Goal: Information Seeking & Learning: Learn about a topic

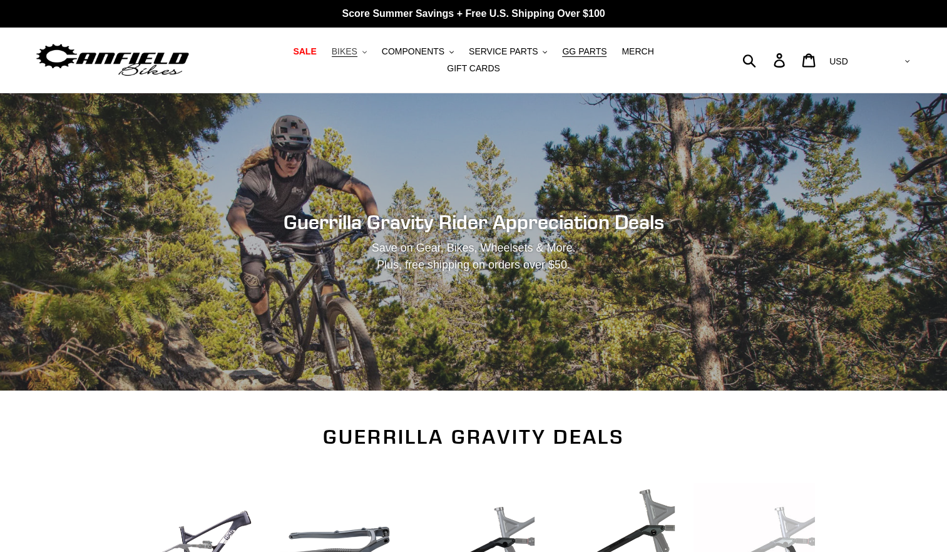
click at [336, 56] on button "BIKES .cls-1{fill:#231f20}" at bounding box center [350, 51] width 48 height 17
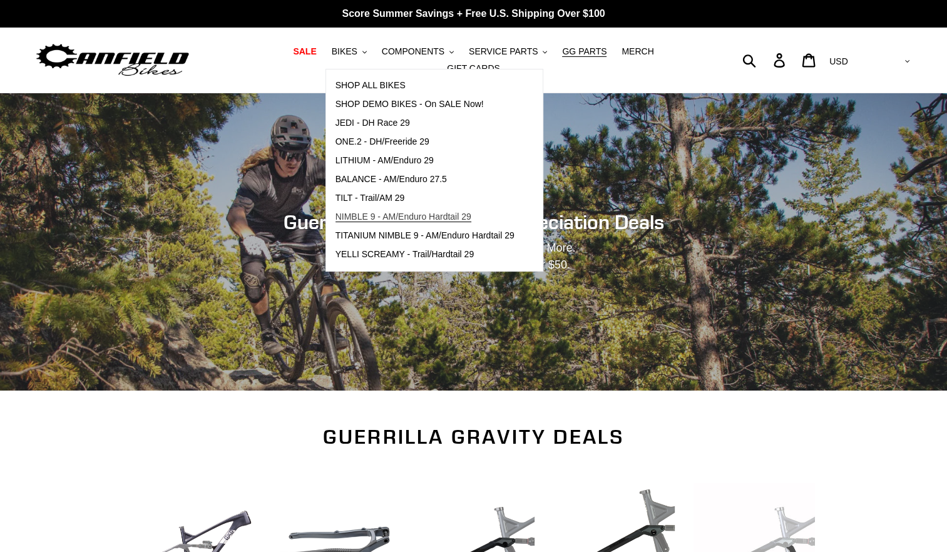
click at [339, 219] on span "NIMBLE 9 - AM/Enduro Hardtail 29" at bounding box center [404, 217] width 136 height 11
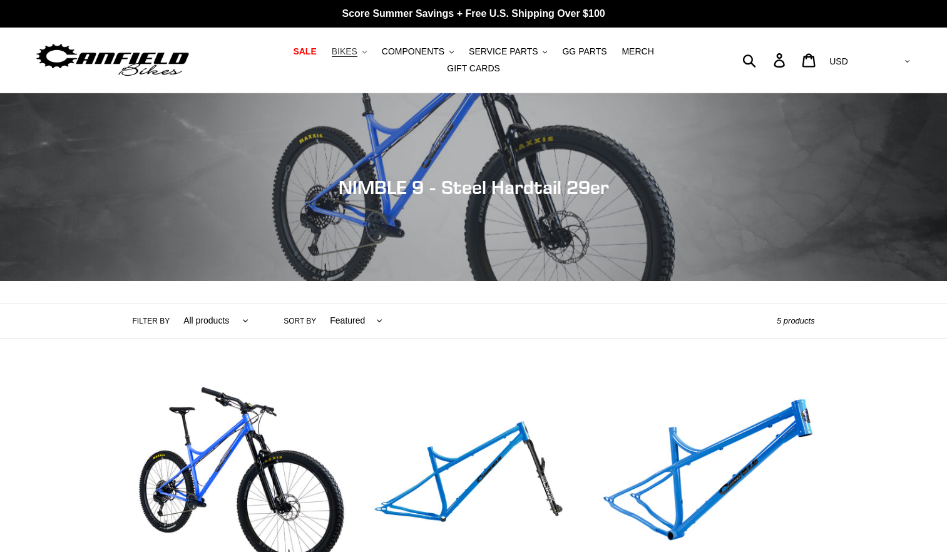
click at [332, 51] on span "BIKES" at bounding box center [345, 51] width 26 height 11
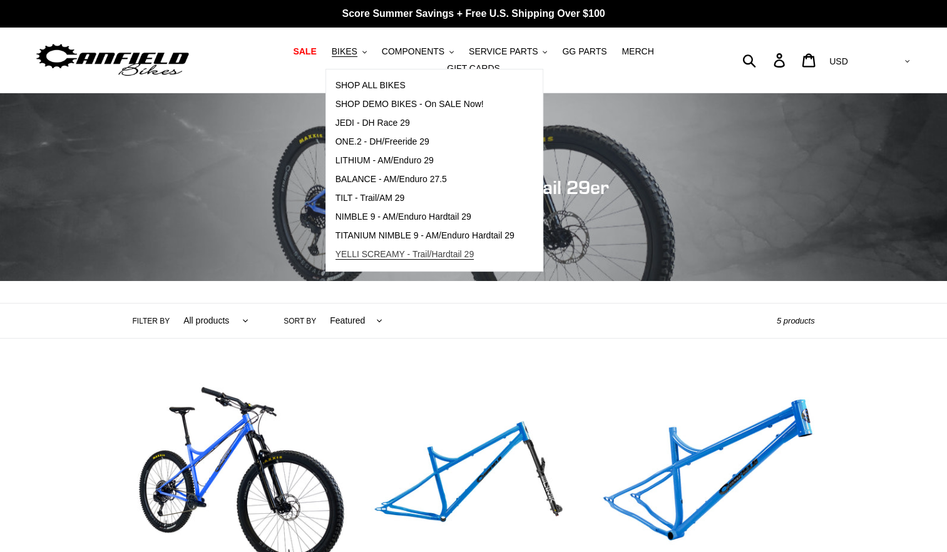
click at [378, 264] on link "YELLI SCREAMY - Trail/Hardtail 29" at bounding box center [425, 254] width 198 height 19
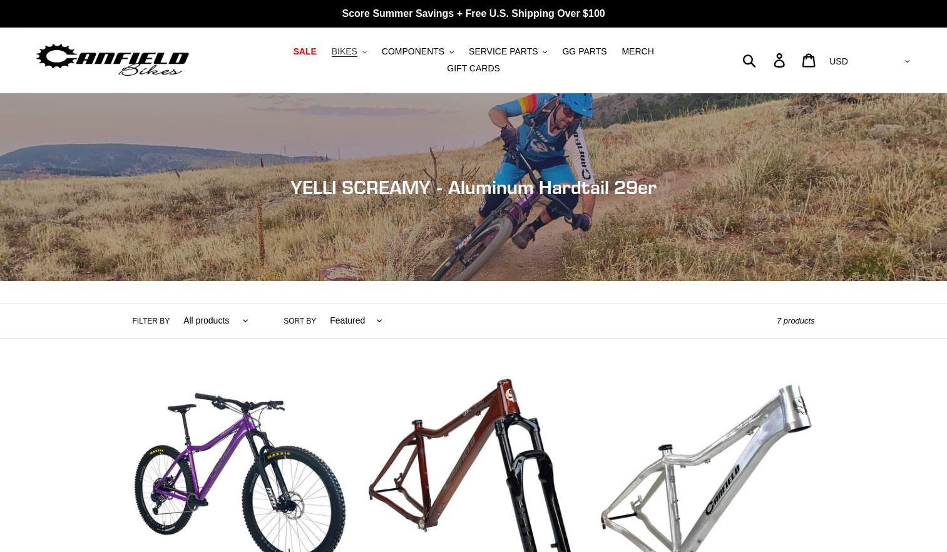
click at [336, 60] on button "BIKES .cls-1{fill:#231f20}" at bounding box center [350, 51] width 48 height 17
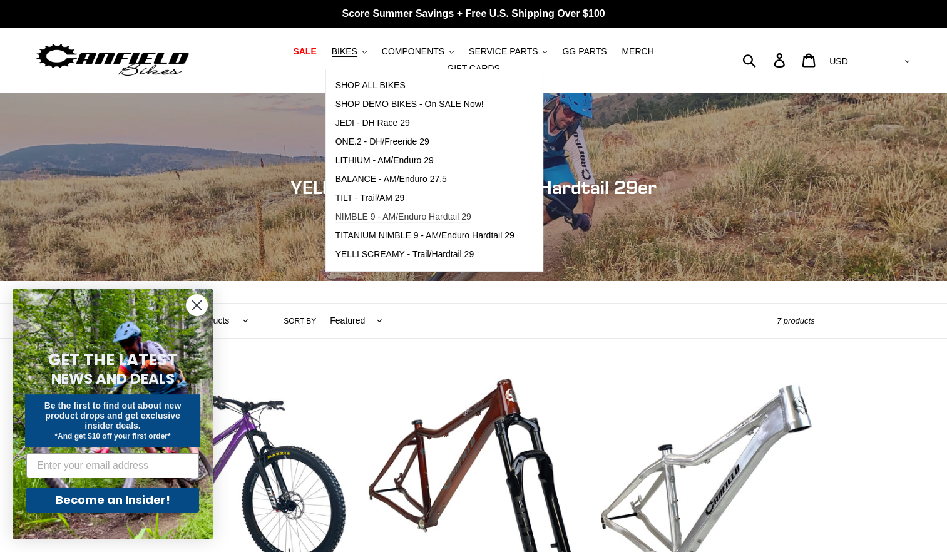
click at [344, 227] on link "NIMBLE 9 - AM/Enduro Hardtail 29" at bounding box center [425, 217] width 198 height 19
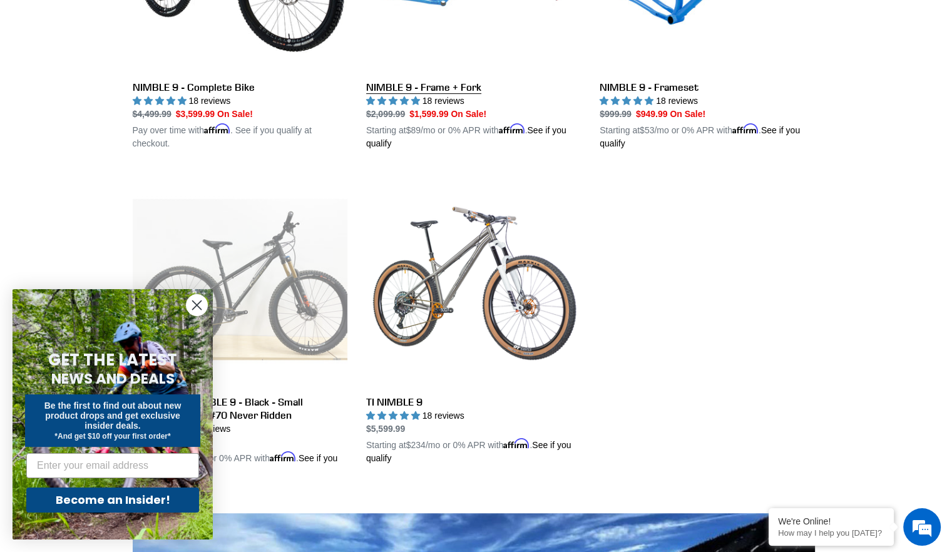
scroll to position [685, 0]
